Goal: Task Accomplishment & Management: Use online tool/utility

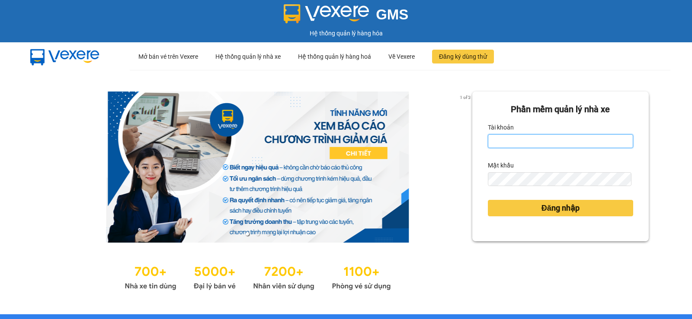
click at [515, 138] on input "Tài khoản" at bounding box center [560, 141] width 145 height 14
type input "nttho.hhg"
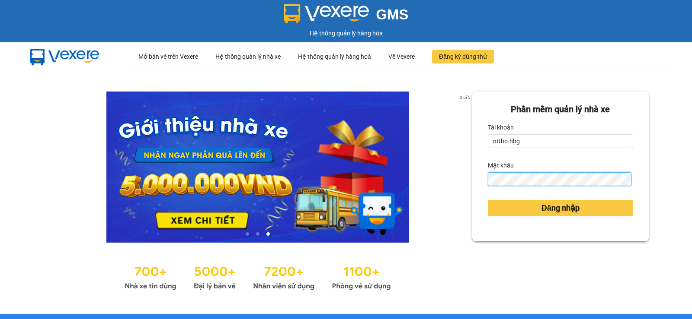
click at [488, 200] on button "Đăng nhập" at bounding box center [560, 208] width 145 height 16
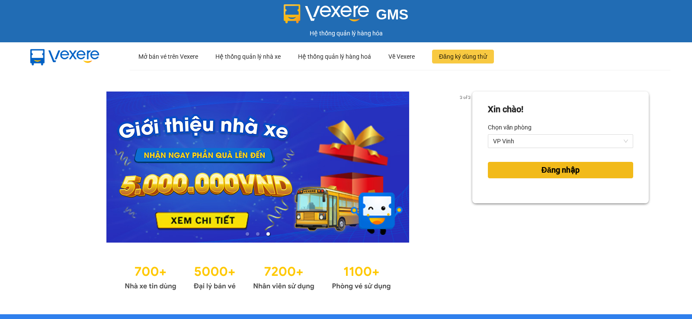
click at [554, 176] on span "Đăng nhập" at bounding box center [560, 170] width 38 height 12
